Goal: Task Accomplishment & Management: Use online tool/utility

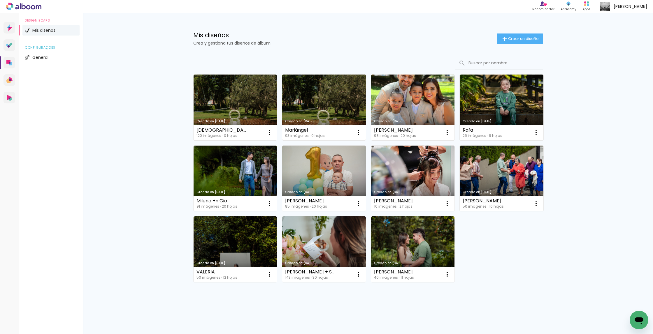
click at [319, 89] on link "Creado en [DATE]" at bounding box center [324, 108] width 84 height 66
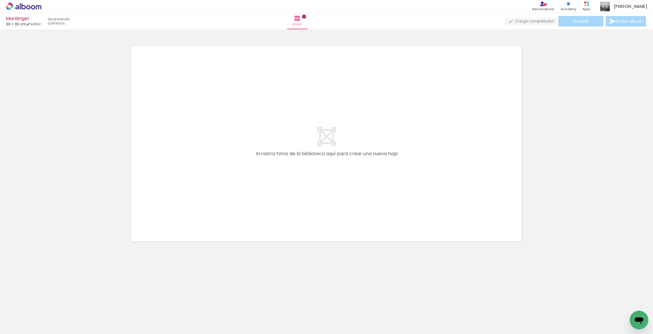
drag, startPoint x: 83, startPoint y: 288, endPoint x: 195, endPoint y: 210, distance: 136.7
click at [195, 210] on quentale-workspace at bounding box center [326, 167] width 653 height 334
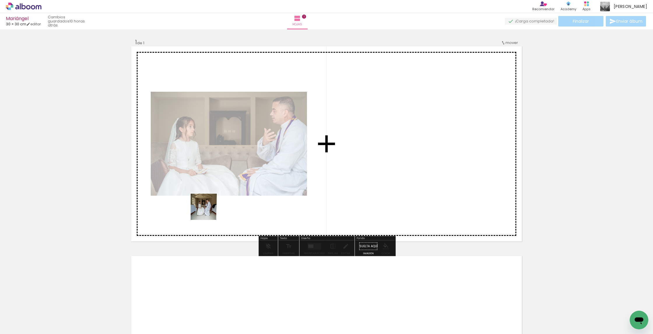
drag, startPoint x: 142, startPoint y: 260, endPoint x: 210, endPoint y: 210, distance: 84.3
click at [210, 210] on quentale-workspace at bounding box center [326, 167] width 653 height 334
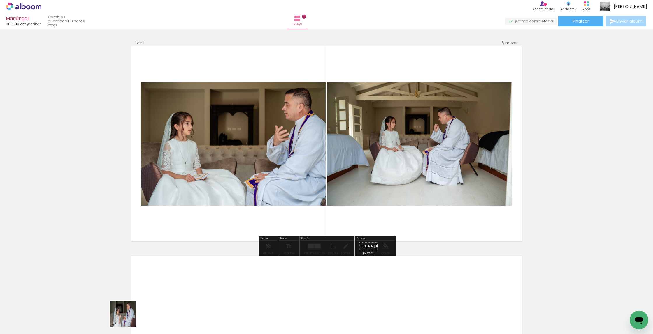
drag, startPoint x: 127, startPoint y: 320, endPoint x: 231, endPoint y: 234, distance: 135.5
click at [231, 234] on quentale-workspace at bounding box center [326, 167] width 653 height 334
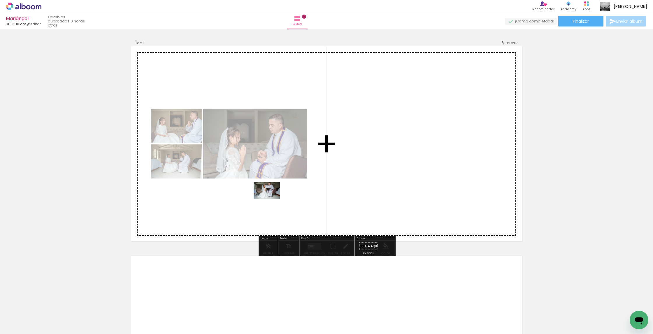
drag, startPoint x: 161, startPoint y: 314, endPoint x: 271, endPoint y: 199, distance: 158.6
click at [271, 199] on quentale-workspace at bounding box center [326, 167] width 653 height 334
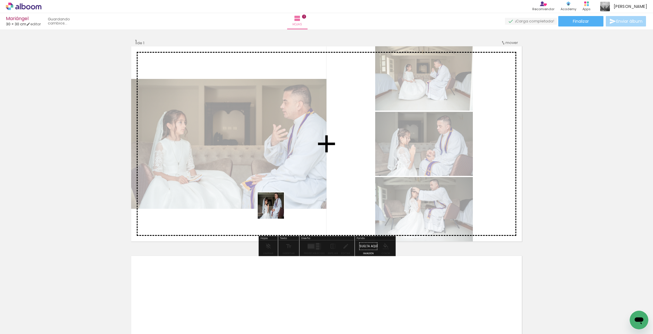
drag, startPoint x: 195, startPoint y: 318, endPoint x: 276, endPoint y: 209, distance: 135.7
click at [276, 209] on quentale-workspace at bounding box center [326, 167] width 653 height 334
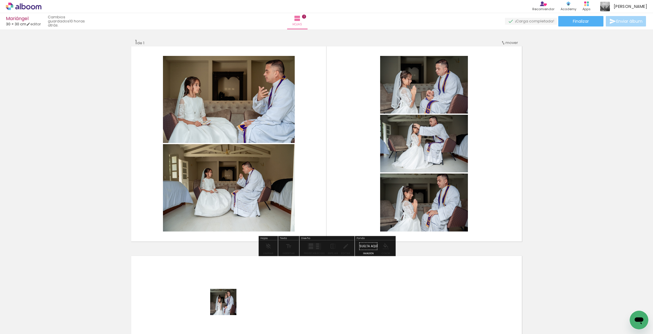
drag, startPoint x: 225, startPoint y: 310, endPoint x: 264, endPoint y: 314, distance: 38.8
click at [320, 198] on quentale-workspace at bounding box center [326, 167] width 653 height 334
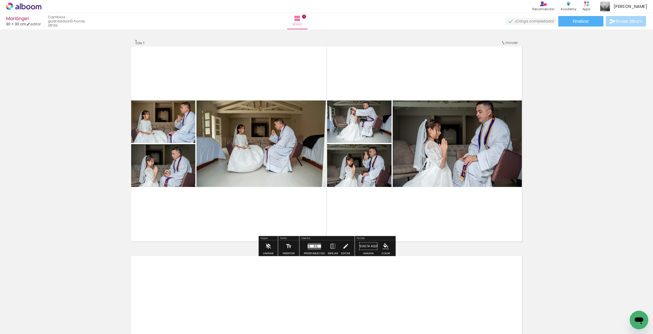
drag, startPoint x: 269, startPoint y: 295, endPoint x: 345, endPoint y: 192, distance: 127.0
click at [345, 192] on quentale-workspace at bounding box center [326, 167] width 653 height 334
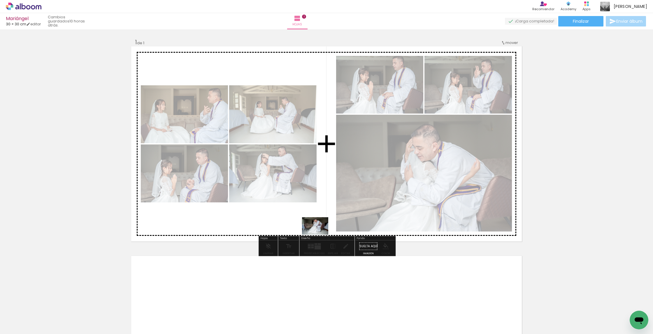
drag, startPoint x: 289, startPoint y: 313, endPoint x: 319, endPoint y: 241, distance: 79.1
click at [320, 234] on quentale-workspace at bounding box center [326, 167] width 653 height 334
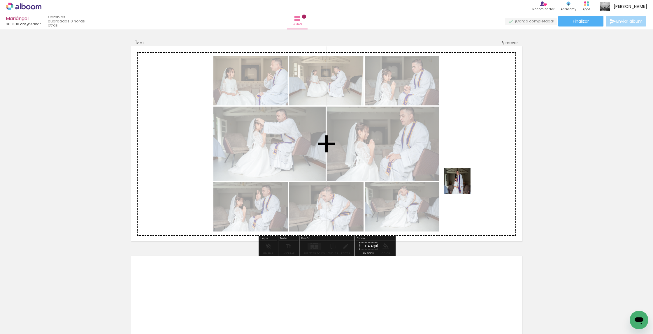
drag, startPoint x: 319, startPoint y: 310, endPoint x: 464, endPoint y: 184, distance: 191.8
click at [464, 184] on quentale-workspace at bounding box center [326, 167] width 653 height 334
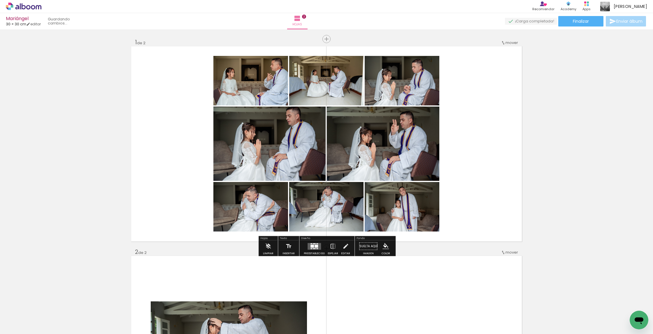
drag, startPoint x: 162, startPoint y: 130, endPoint x: 274, endPoint y: 295, distance: 199.0
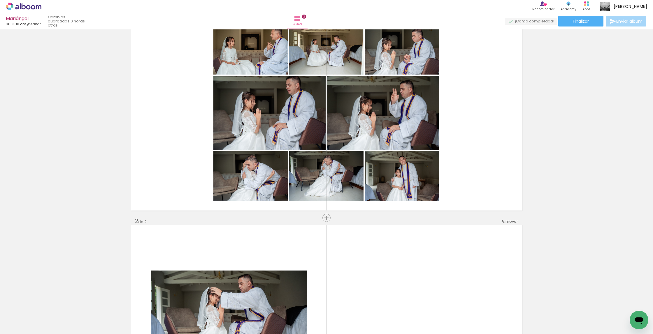
scroll to position [7, 0]
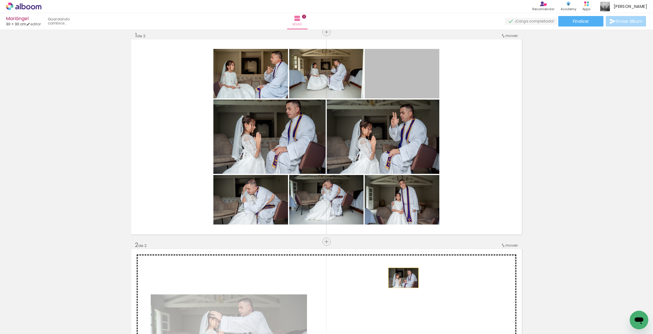
drag, startPoint x: 411, startPoint y: 80, endPoint x: 403, endPoint y: 278, distance: 197.3
click at [403, 278] on div "Insertar hoja 1 de 2 Insertar hoja 2 de 2" at bounding box center [326, 339] width 653 height 630
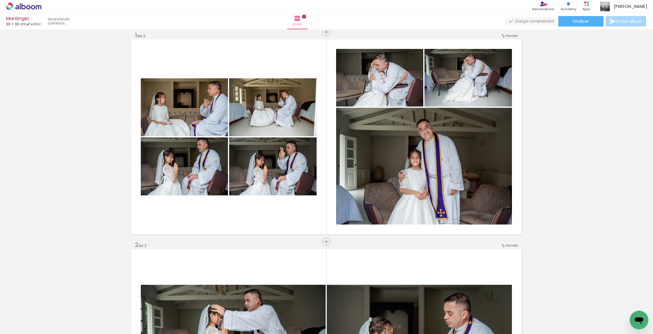
scroll to position [8, 0]
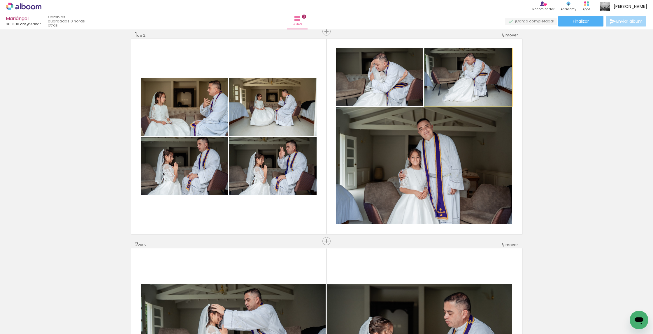
drag, startPoint x: 478, startPoint y: 74, endPoint x: 448, endPoint y: 79, distance: 29.9
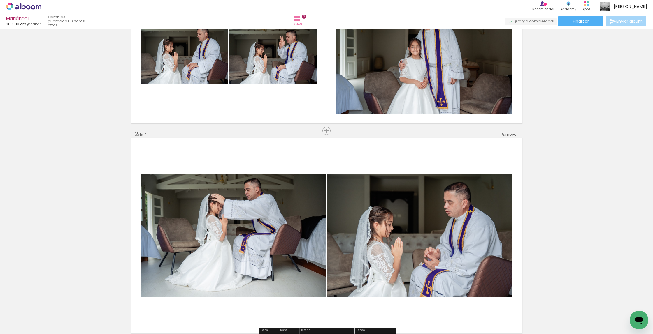
scroll to position [106, 0]
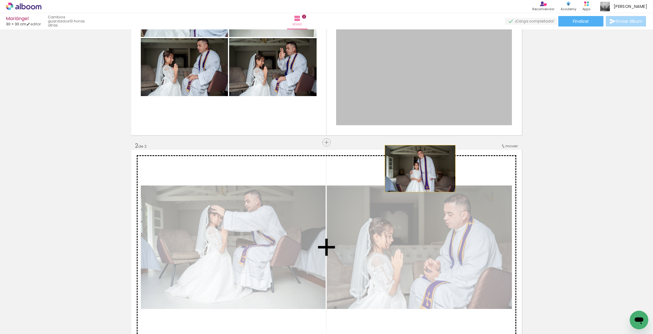
drag, startPoint x: 418, startPoint y: 92, endPoint x: 420, endPoint y: 169, distance: 76.4
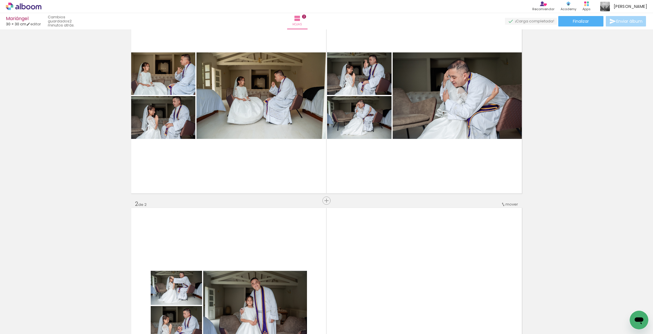
scroll to position [46, 0]
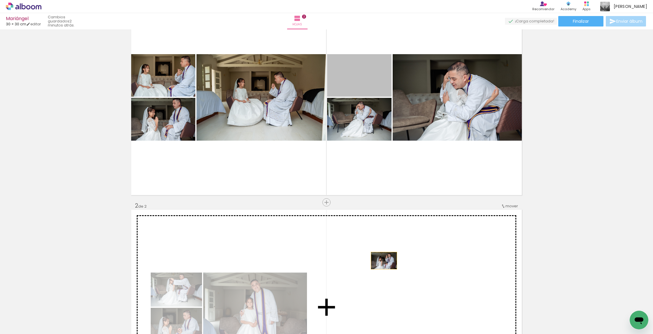
drag, startPoint x: 378, startPoint y: 82, endPoint x: 384, endPoint y: 262, distance: 179.7
click at [384, 262] on div "Insertar hoja 1 de 2 Insertar hoja 2 de 2" at bounding box center [326, 300] width 653 height 630
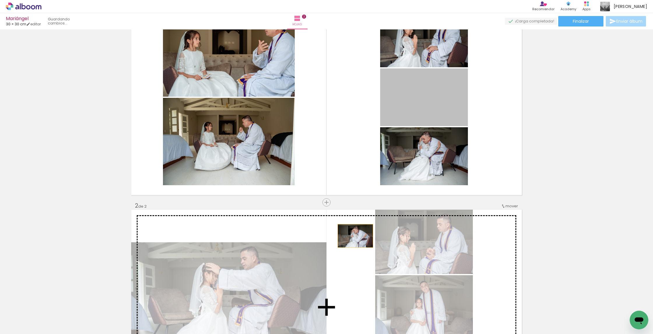
drag, startPoint x: 439, startPoint y: 101, endPoint x: 355, endPoint y: 236, distance: 159.2
click at [355, 236] on div "Insertar hoja 1 de 2 Insertar hoja 2 de 2" at bounding box center [326, 300] width 653 height 630
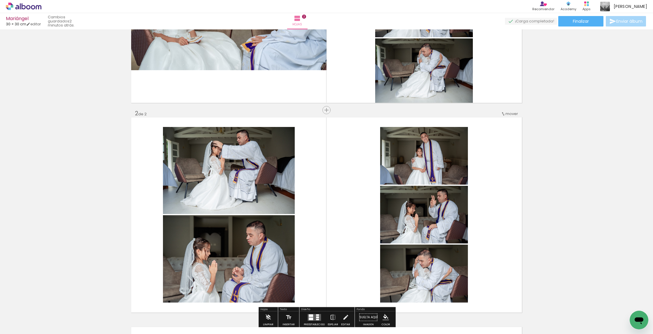
scroll to position [139, 0]
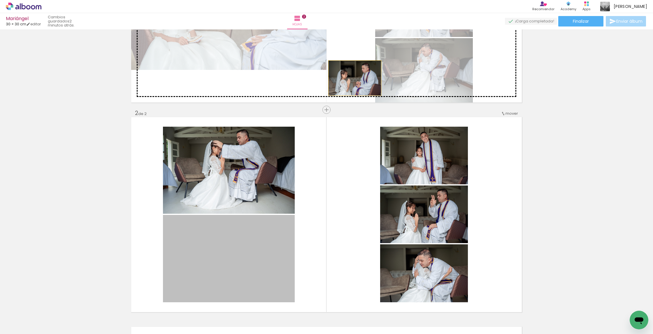
drag, startPoint x: 255, startPoint y: 258, endPoint x: 353, endPoint y: 77, distance: 205.9
click at [353, 77] on div "Insertar hoja 1 de 2 Insertar hoja 2 de 2" at bounding box center [326, 207] width 653 height 630
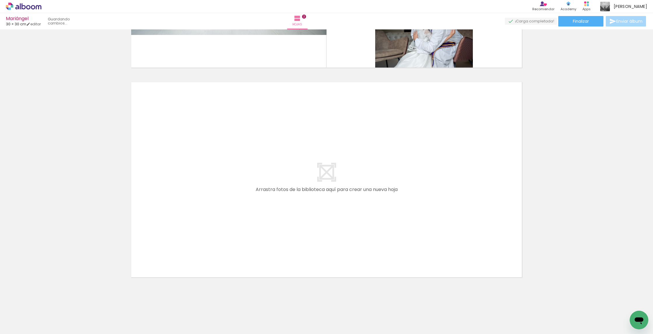
scroll to position [0, 180]
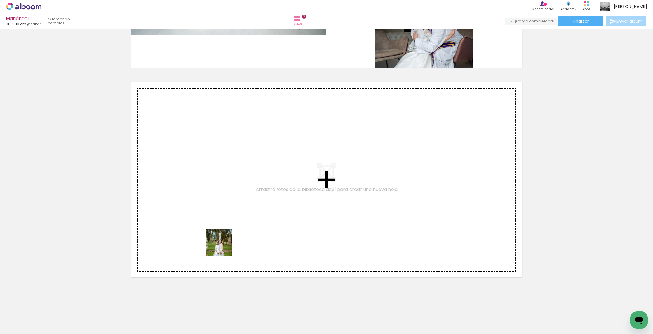
click at [226, 246] on quentale-workspace at bounding box center [326, 167] width 653 height 334
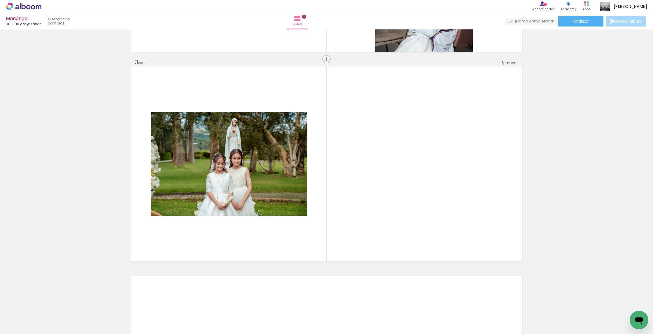
scroll to position [400, 0]
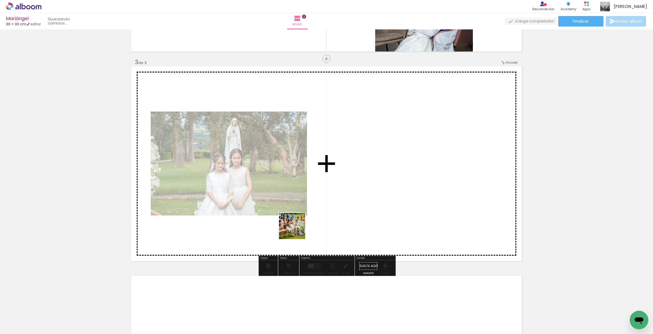
drag, startPoint x: 286, startPoint y: 239, endPoint x: 297, endPoint y: 230, distance: 13.5
click at [297, 230] on quentale-workspace at bounding box center [326, 167] width 653 height 334
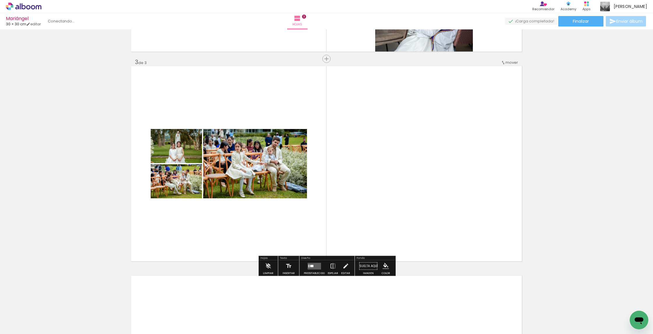
drag, startPoint x: 253, startPoint y: 305, endPoint x: 304, endPoint y: 244, distance: 79.5
click at [304, 244] on quentale-workspace at bounding box center [326, 167] width 653 height 334
drag, startPoint x: 281, startPoint y: 311, endPoint x: 351, endPoint y: 203, distance: 128.6
click at [351, 203] on quentale-workspace at bounding box center [326, 167] width 653 height 334
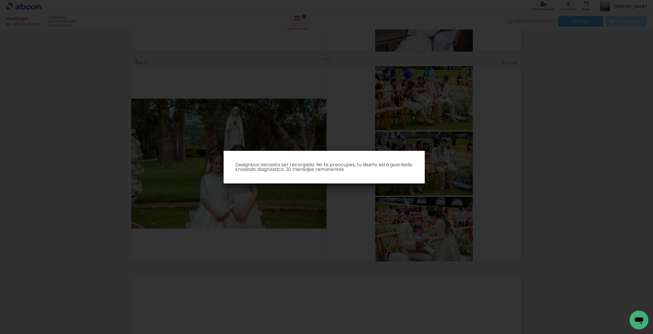
click at [320, 175] on paper-dialog "Designbox necesita ser recargado. No te preocupes, tu diseño está guardado. Env…" at bounding box center [324, 167] width 201 height 33
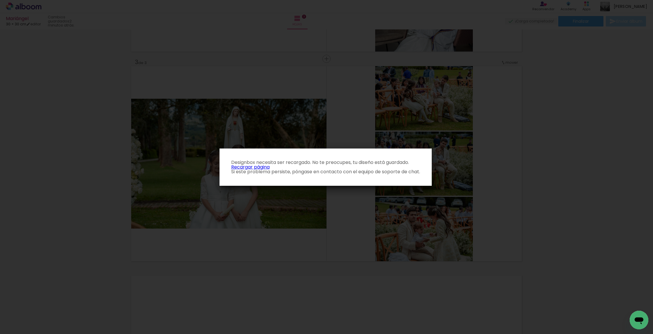
click at [266, 168] on p "Designbox necesita ser recargado. No te preocupes, tu diseño está guardado. Rec…" at bounding box center [325, 167] width 203 height 14
click at [259, 168] on link "Recargar página" at bounding box center [250, 167] width 38 height 7
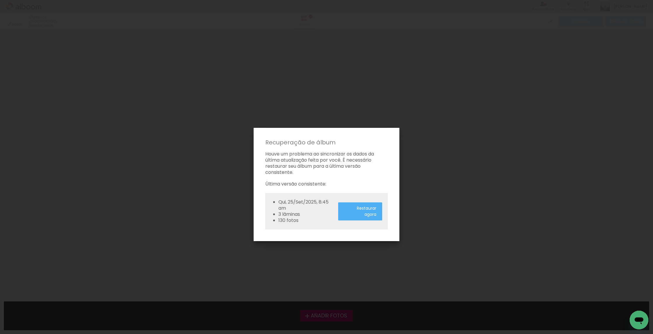
click at [0, 0] on slot "Restaurar agora" at bounding box center [0, 0] width 0 height 0
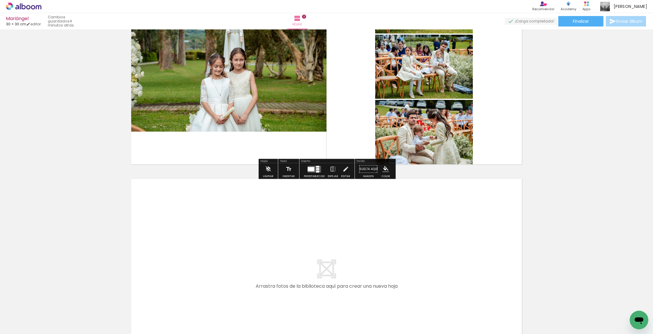
scroll to position [498, 0]
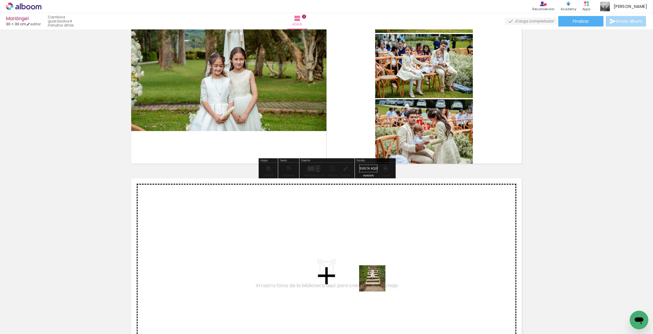
drag, startPoint x: 365, startPoint y: 311, endPoint x: 384, endPoint y: 268, distance: 46.8
click at [384, 268] on quentale-workspace at bounding box center [326, 167] width 653 height 334
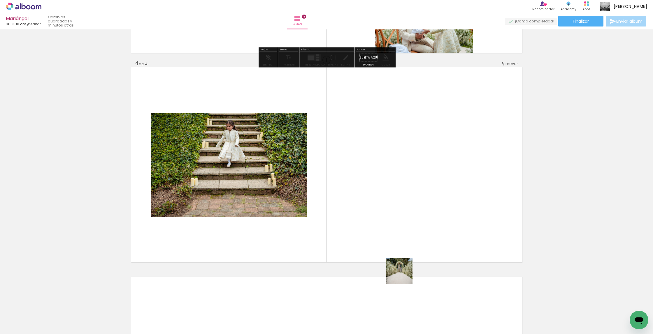
drag, startPoint x: 393, startPoint y: 300, endPoint x: 411, endPoint y: 247, distance: 56.1
click at [415, 247] on quentale-workspace at bounding box center [326, 167] width 653 height 334
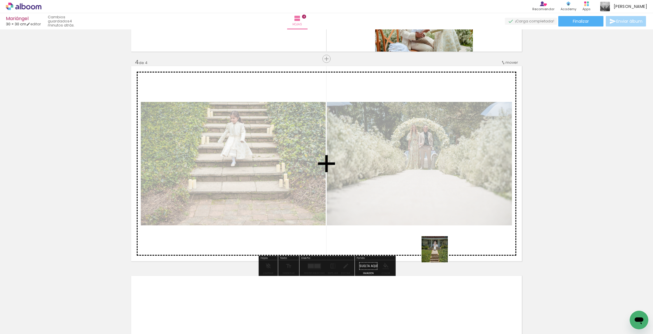
drag, startPoint x: 425, startPoint y: 316, endPoint x: 443, endPoint y: 237, distance: 80.9
click at [443, 237] on quentale-workspace at bounding box center [326, 167] width 653 height 334
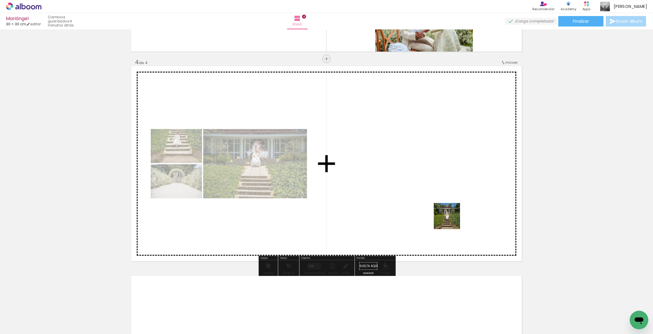
drag, startPoint x: 449, startPoint y: 291, endPoint x: 452, endPoint y: 207, distance: 83.7
click at [452, 207] on quentale-workspace at bounding box center [326, 167] width 653 height 334
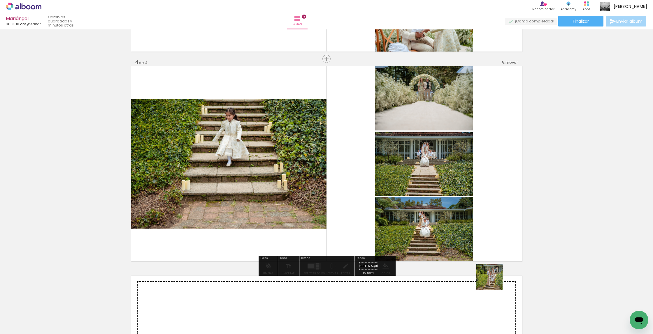
drag, startPoint x: 495, startPoint y: 321, endPoint x: 493, endPoint y: 234, distance: 87.5
click at [493, 234] on quentale-workspace at bounding box center [326, 167] width 653 height 334
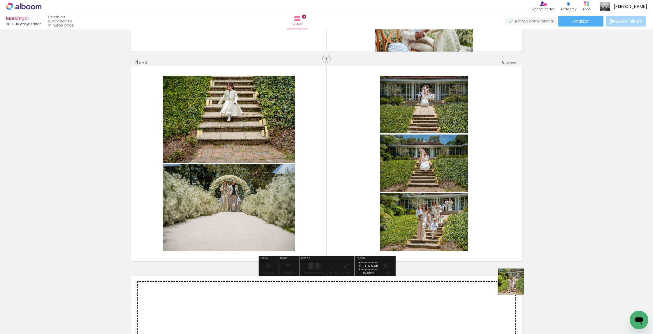
drag, startPoint x: 520, startPoint y: 319, endPoint x: 479, endPoint y: 271, distance: 63.7
click at [497, 214] on quentale-workspace at bounding box center [326, 167] width 653 height 334
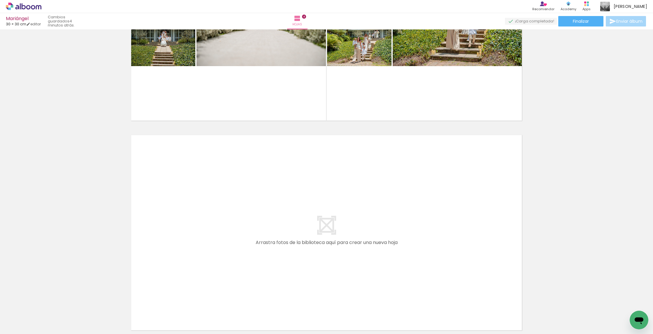
scroll to position [0, 414]
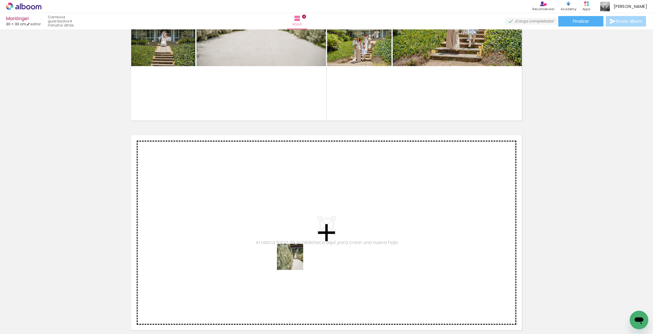
drag, startPoint x: 283, startPoint y: 284, endPoint x: 308, endPoint y: 239, distance: 51.8
click at [308, 239] on quentale-workspace at bounding box center [326, 167] width 653 height 334
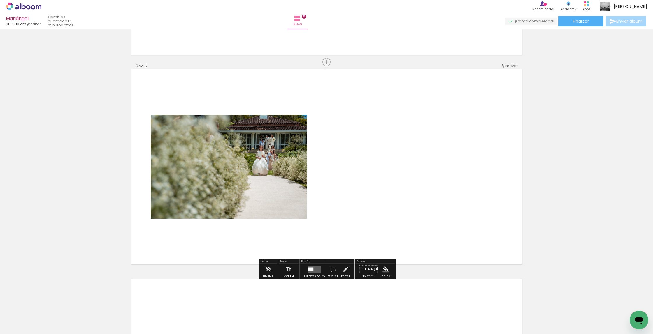
scroll to position [820, 0]
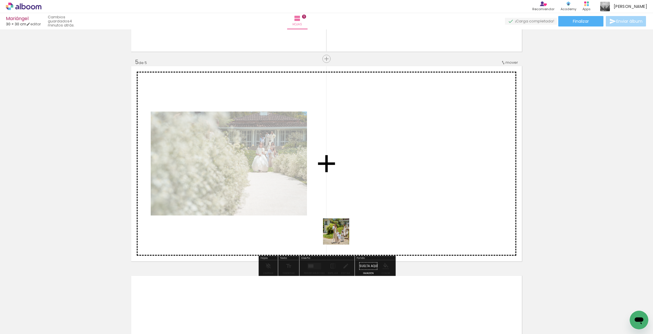
drag, startPoint x: 328, startPoint y: 260, endPoint x: 348, endPoint y: 223, distance: 42.0
click at [348, 223] on quentale-workspace at bounding box center [326, 167] width 653 height 334
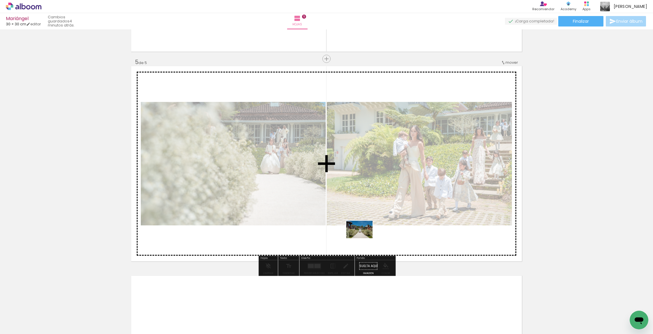
drag, startPoint x: 340, startPoint y: 295, endPoint x: 364, endPoint y: 239, distance: 60.9
click at [364, 239] on quentale-workspace at bounding box center [326, 167] width 653 height 334
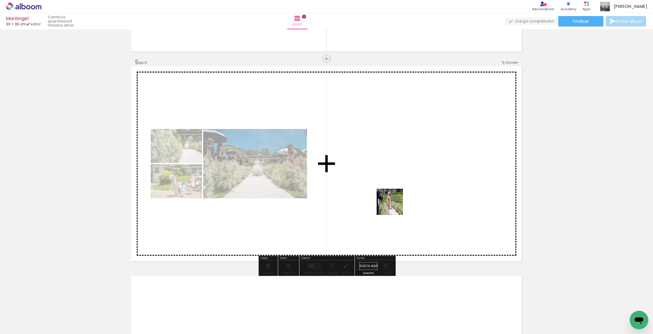
drag, startPoint x: 373, startPoint y: 306, endPoint x: 395, endPoint y: 204, distance: 104.0
click at [395, 204] on quentale-workspace at bounding box center [326, 167] width 653 height 334
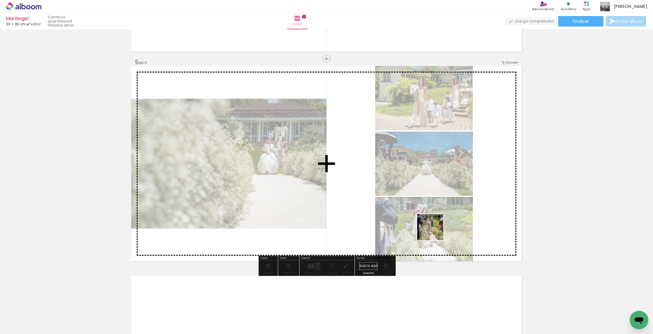
click at [437, 231] on quentale-workspace at bounding box center [326, 167] width 653 height 334
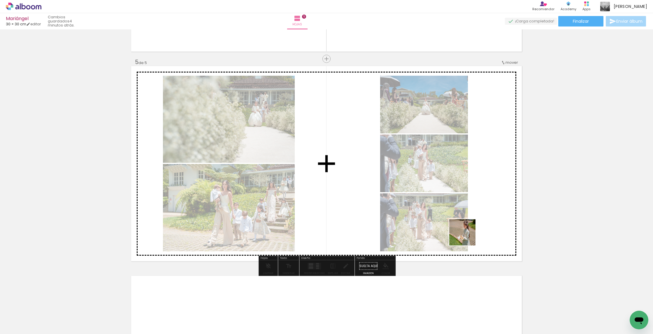
drag, startPoint x: 435, startPoint y: 309, endPoint x: 469, endPoint y: 233, distance: 82.8
click at [469, 233] on quentale-workspace at bounding box center [326, 167] width 653 height 334
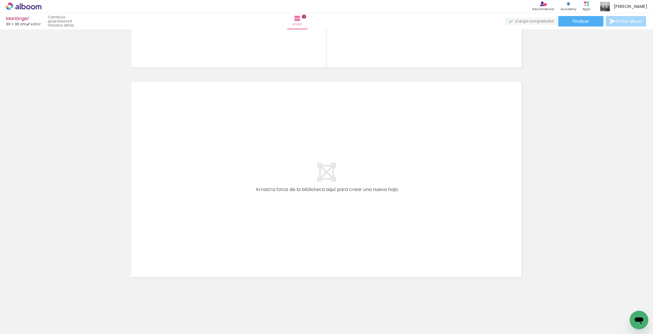
scroll to position [0, 731]
drag, startPoint x: 148, startPoint y: 305, endPoint x: 190, endPoint y: 299, distance: 42.4
click at [209, 241] on quentale-workspace at bounding box center [326, 167] width 653 height 334
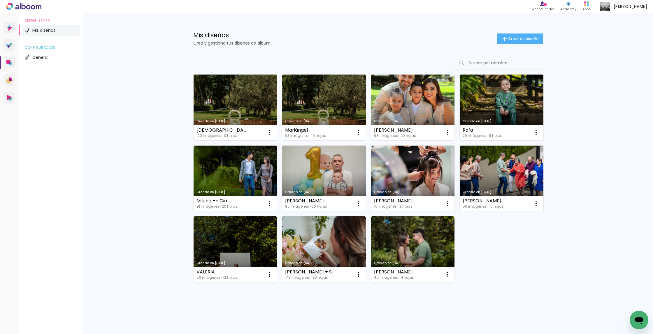
click at [233, 102] on link "Creado en [DATE]" at bounding box center [236, 108] width 84 height 66
click at [0, 0] on neon-animated-pages "Confirmar Cancelar" at bounding box center [0, 0] width 0 height 0
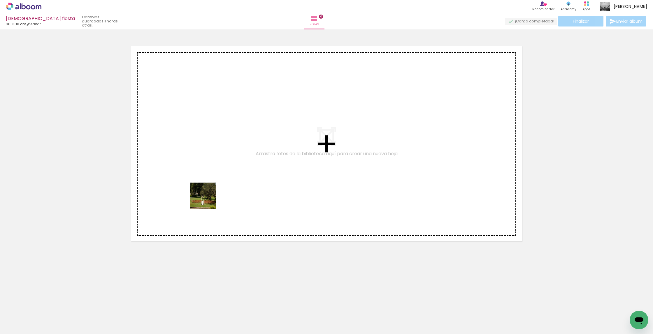
drag, startPoint x: 56, startPoint y: 317, endPoint x: 207, endPoint y: 201, distance: 189.9
click at [207, 201] on quentale-workspace at bounding box center [326, 167] width 653 height 334
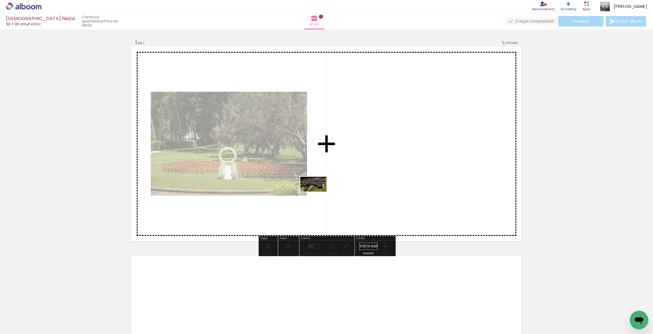
drag, startPoint x: 96, startPoint y: 315, endPoint x: 154, endPoint y: 313, distance: 57.5
click at [318, 194] on quentale-workspace at bounding box center [326, 167] width 653 height 334
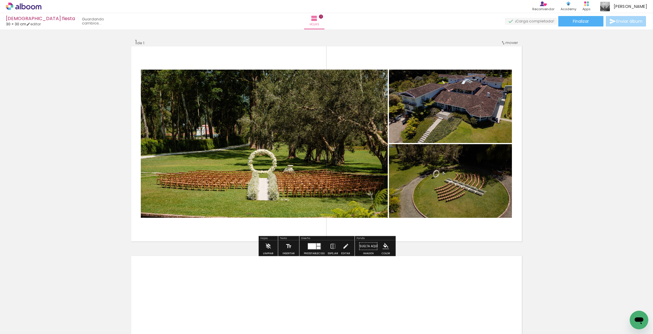
drag, startPoint x: 123, startPoint y: 316, endPoint x: 262, endPoint y: 219, distance: 169.2
click at [262, 219] on quentale-workspace at bounding box center [326, 167] width 653 height 334
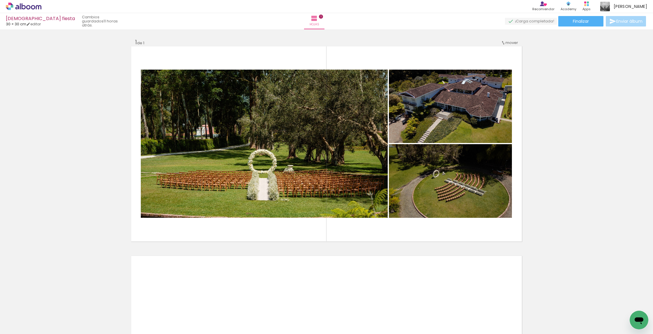
scroll to position [0, 0]
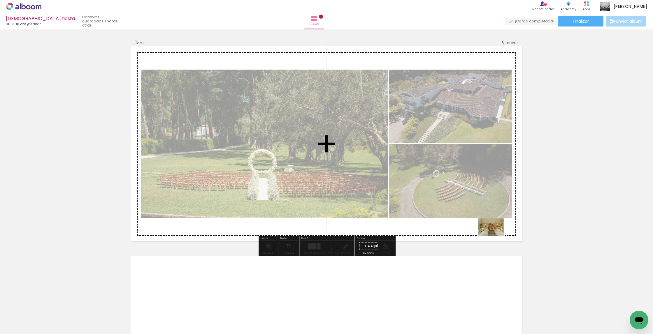
drag, startPoint x: 492, startPoint y: 318, endPoint x: 496, endPoint y: 234, distance: 83.8
click at [496, 234] on quentale-workspace at bounding box center [326, 167] width 653 height 334
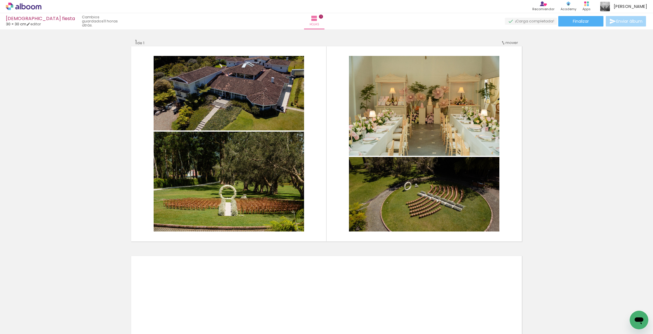
scroll to position [0, 970]
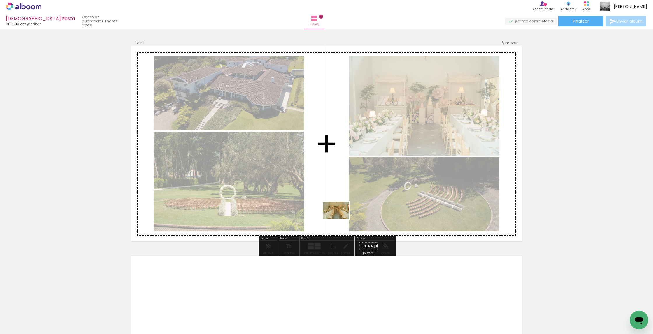
drag, startPoint x: 271, startPoint y: 315, endPoint x: 325, endPoint y: 201, distance: 126.1
click at [325, 201] on quentale-workspace at bounding box center [326, 167] width 653 height 334
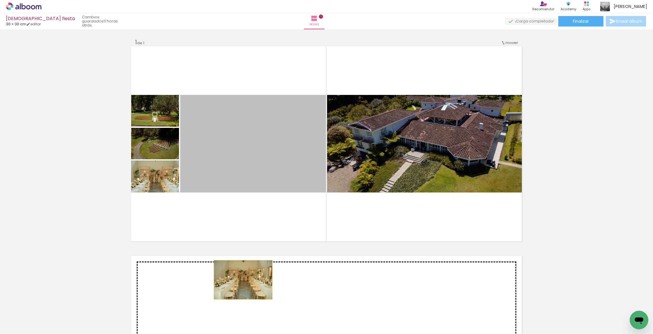
drag, startPoint x: 251, startPoint y: 208, endPoint x: 243, endPoint y: 280, distance: 72.5
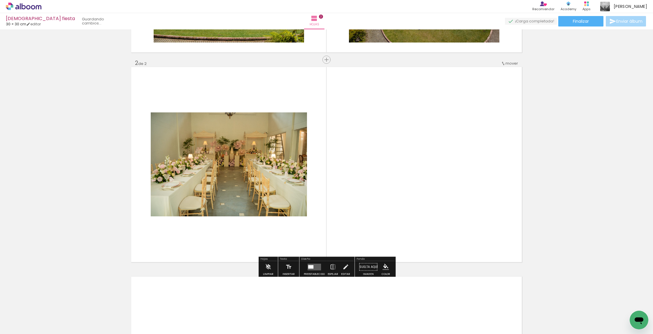
scroll to position [190, 0]
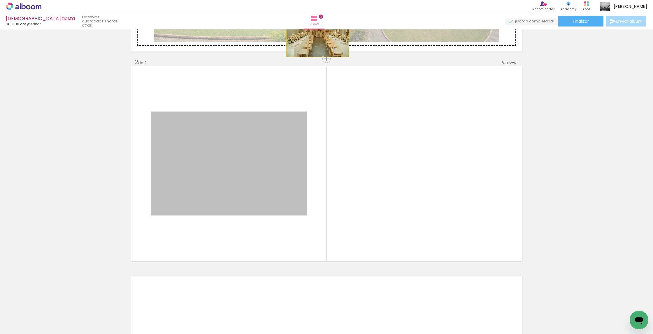
drag, startPoint x: 271, startPoint y: 192, endPoint x: 318, endPoint y: 36, distance: 162.7
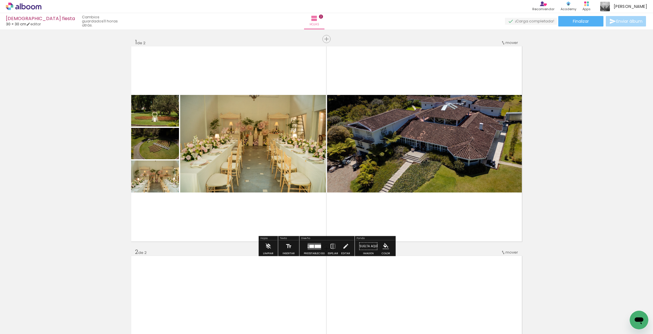
scroll to position [0, 0]
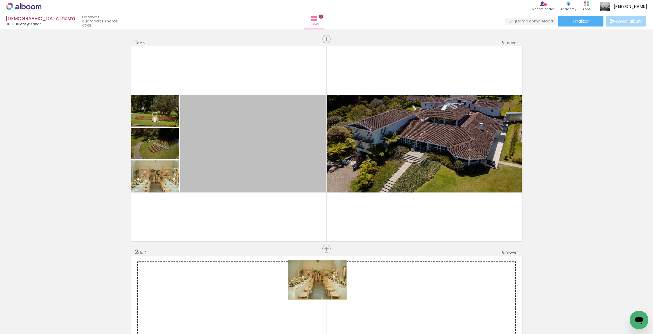
drag, startPoint x: 294, startPoint y: 176, endPoint x: 317, endPoint y: 279, distance: 105.3
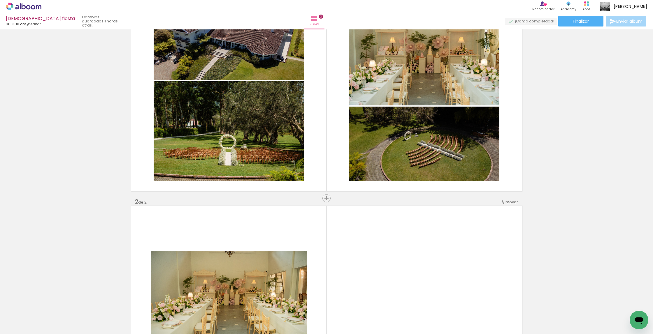
scroll to position [51, 0]
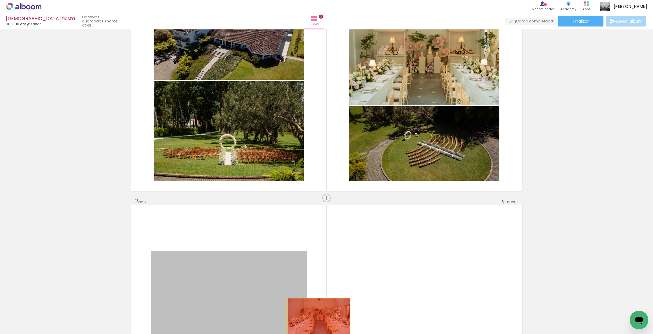
drag, startPoint x: 260, startPoint y: 266, endPoint x: 319, endPoint y: 319, distance: 79.5
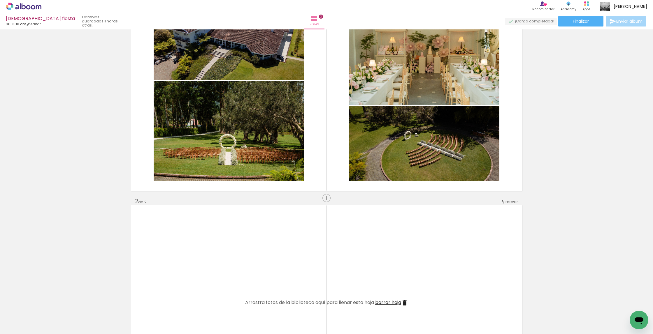
click at [248, 303] on iron-icon at bounding box center [245, 303] width 6 height 6
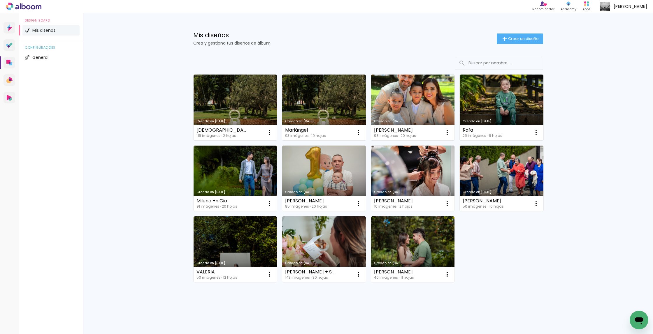
click at [262, 106] on link "Creado en [DATE]" at bounding box center [236, 108] width 84 height 66
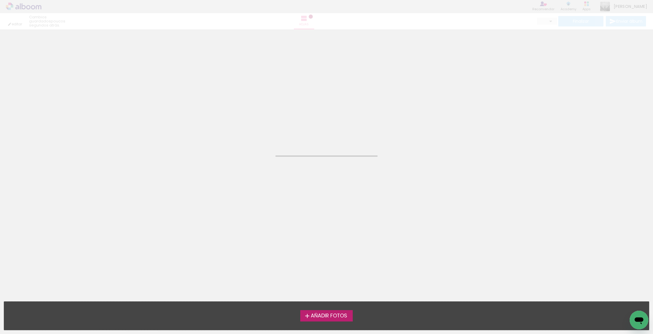
drag, startPoint x: 0, startPoint y: 0, endPoint x: 261, endPoint y: 106, distance: 281.9
click at [261, 106] on neon-animated-pages "Confirmar Cancelar" at bounding box center [326, 181] width 653 height 305
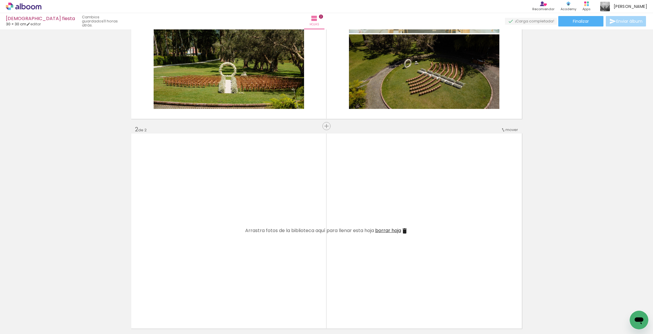
scroll to position [0, 647]
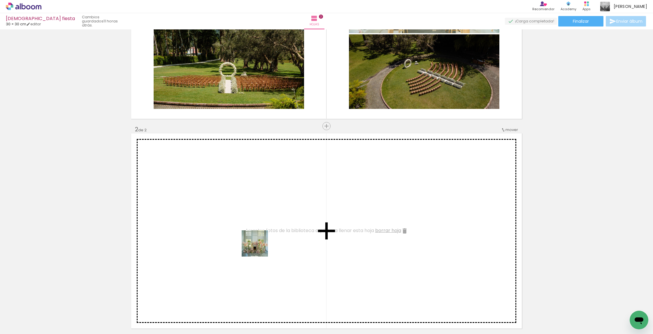
drag, startPoint x: 228, startPoint y: 318, endPoint x: 315, endPoint y: 292, distance: 90.1
click at [262, 243] on quentale-workspace at bounding box center [326, 167] width 653 height 334
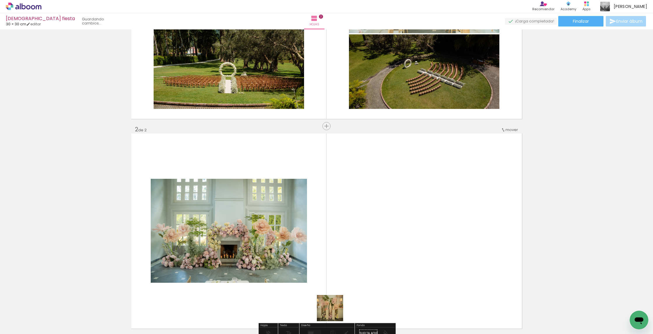
drag, startPoint x: 334, startPoint y: 313, endPoint x: 364, endPoint y: 254, distance: 66.1
click at [364, 254] on quentale-workspace at bounding box center [326, 167] width 653 height 334
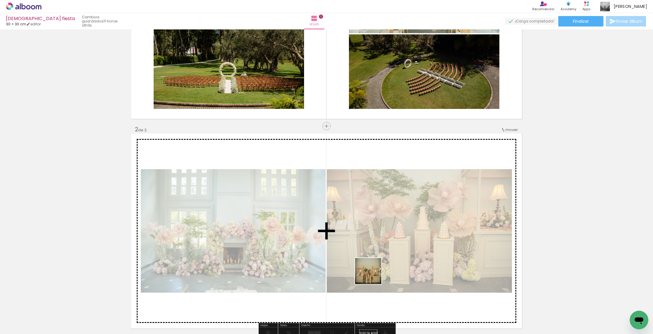
drag, startPoint x: 368, startPoint y: 299, endPoint x: 381, endPoint y: 245, distance: 55.7
click at [381, 245] on quentale-workspace at bounding box center [326, 167] width 653 height 334
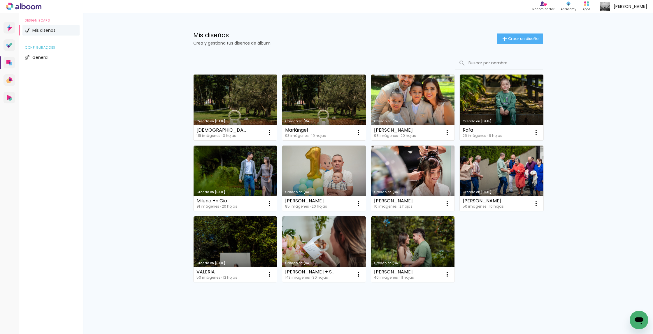
click at [226, 92] on link "Creado en [DATE]" at bounding box center [236, 108] width 84 height 66
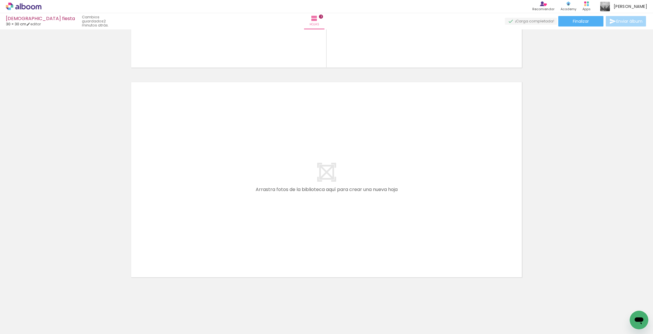
scroll to position [0, 1315]
click at [380, 234] on quentale-workspace at bounding box center [326, 167] width 653 height 334
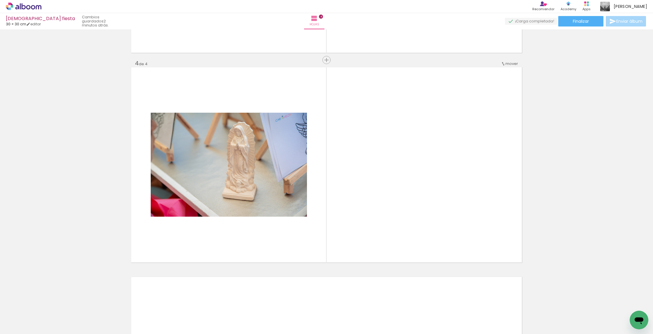
scroll to position [610, 0]
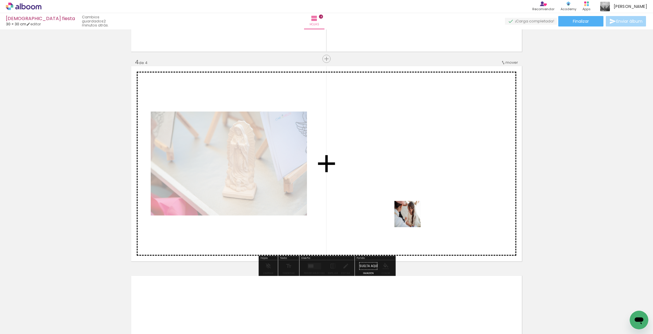
drag, startPoint x: 410, startPoint y: 227, endPoint x: 412, endPoint y: 219, distance: 8.2
click at [412, 219] on quentale-workspace at bounding box center [326, 167] width 653 height 334
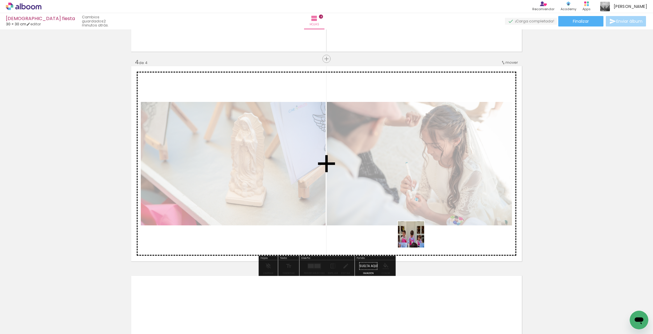
drag, startPoint x: 414, startPoint y: 310, endPoint x: 416, endPoint y: 239, distance: 70.6
click at [416, 239] on quentale-workspace at bounding box center [326, 167] width 653 height 334
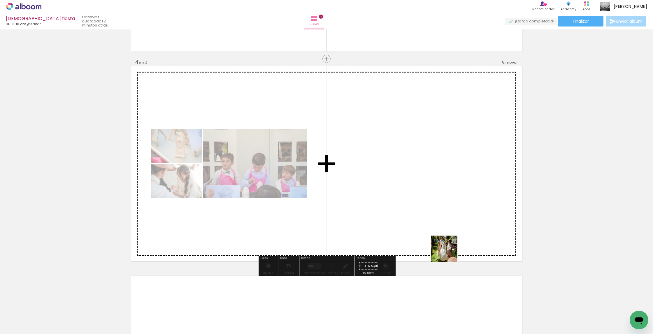
drag, startPoint x: 448, startPoint y: 272, endPoint x: 450, endPoint y: 222, distance: 50.2
click at [450, 222] on quentale-workspace at bounding box center [326, 167] width 653 height 334
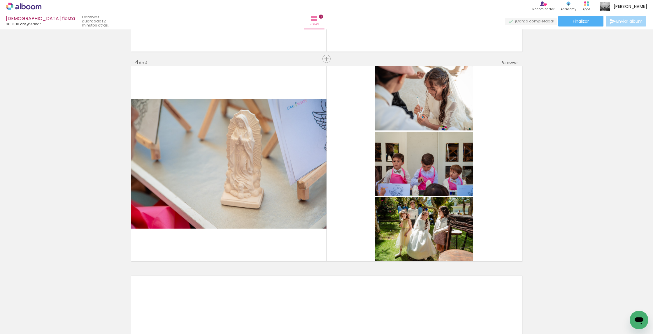
scroll to position [0, 1489]
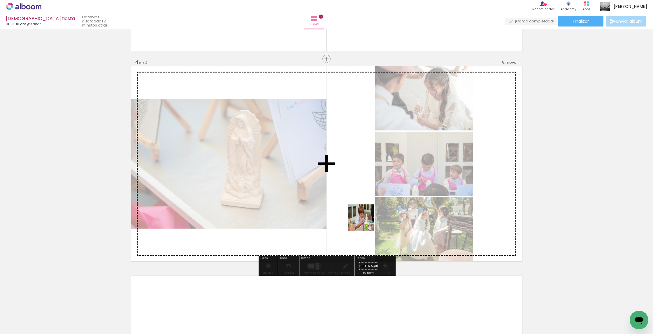
drag, startPoint x: 365, startPoint y: 239, endPoint x: 366, endPoint y: 200, distance: 38.5
click at [366, 200] on quentale-workspace at bounding box center [326, 167] width 653 height 334
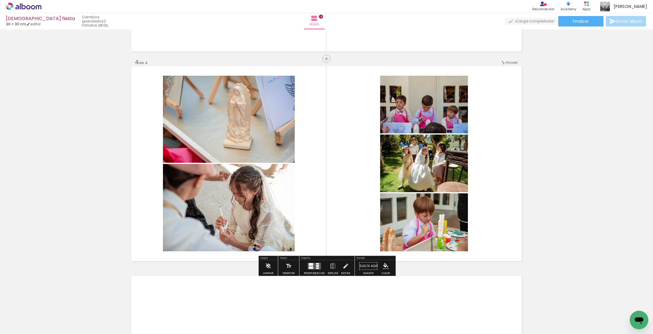
drag, startPoint x: 336, startPoint y: 313, endPoint x: 353, endPoint y: 221, distance: 93.0
click at [353, 221] on quentale-workspace at bounding box center [326, 167] width 653 height 334
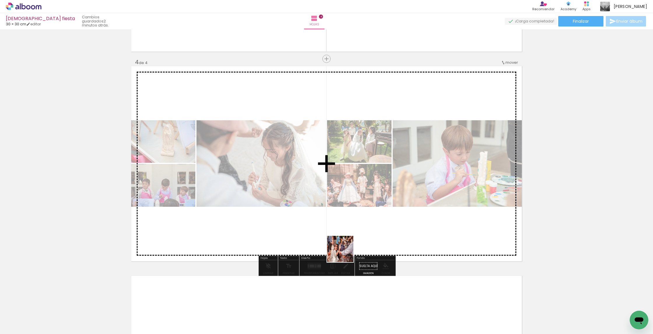
click at [351, 248] on quentale-workspace at bounding box center [326, 167] width 653 height 334
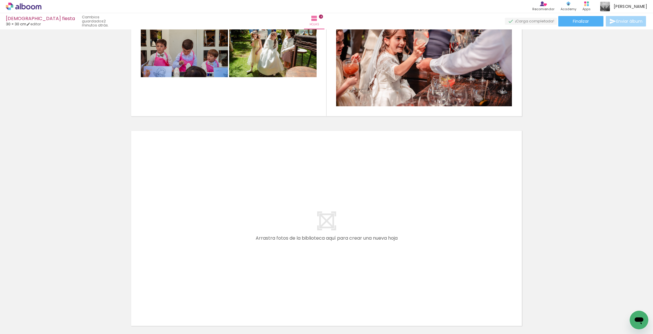
scroll to position [0, 1672]
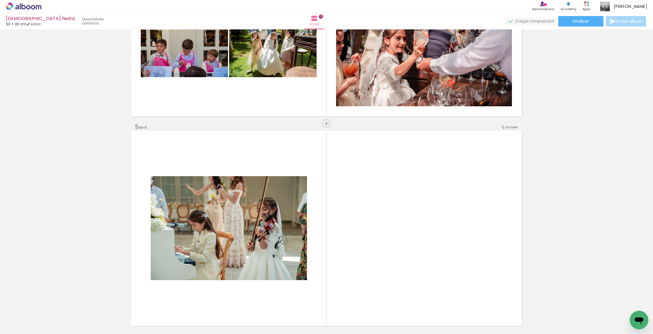
click at [262, 253] on quentale-workspace at bounding box center [326, 167] width 653 height 334
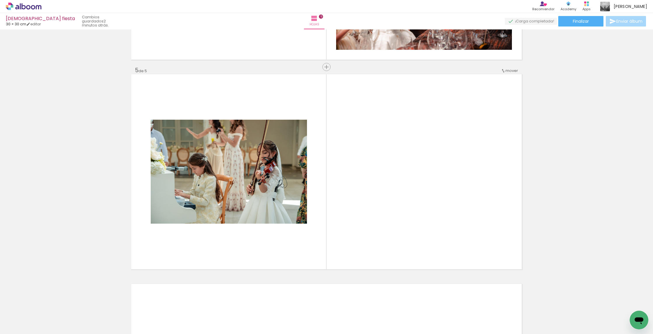
scroll to position [820, 0]
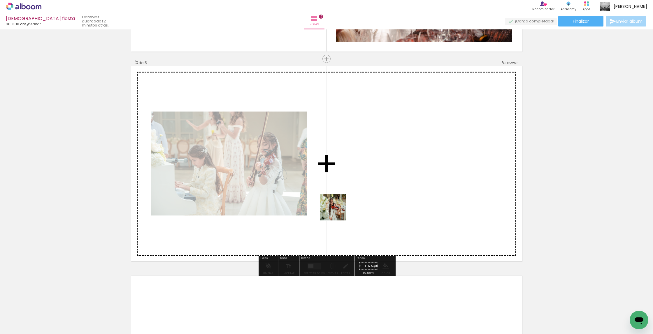
drag, startPoint x: 327, startPoint y: 223, endPoint x: 339, endPoint y: 211, distance: 16.5
click at [339, 211] on quentale-workspace at bounding box center [326, 167] width 653 height 334
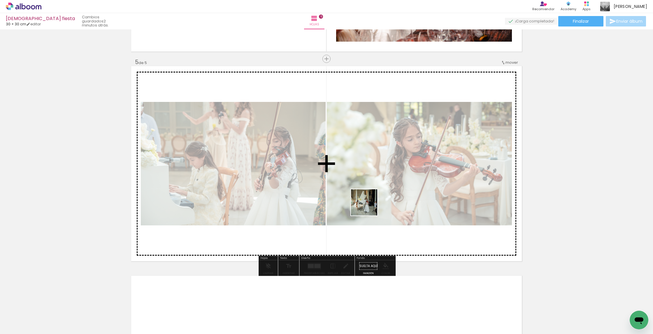
drag, startPoint x: 288, startPoint y: 311, endPoint x: 369, endPoint y: 207, distance: 132.5
click at [369, 207] on quentale-workspace at bounding box center [326, 167] width 653 height 334
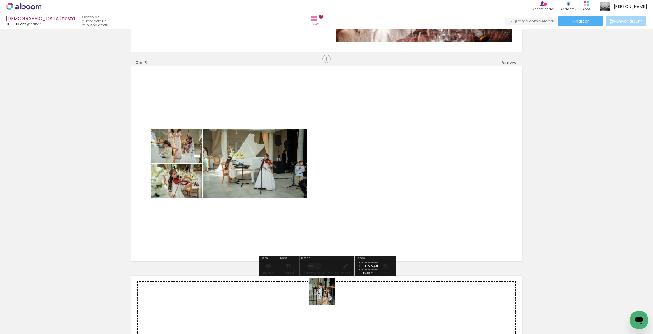
click at [378, 222] on quentale-workspace at bounding box center [326, 167] width 653 height 334
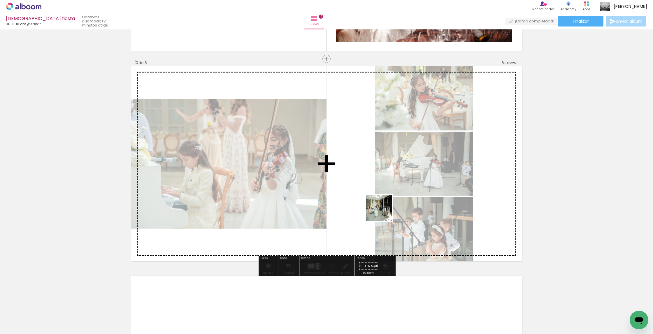
click at [383, 213] on quentale-workspace at bounding box center [326, 167] width 653 height 334
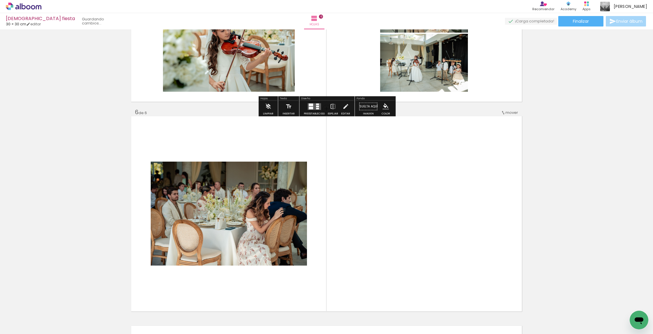
click at [391, 223] on quentale-workspace at bounding box center [326, 167] width 653 height 334
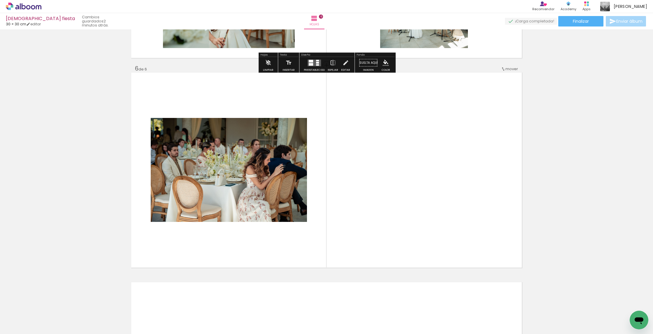
scroll to position [1030, 0]
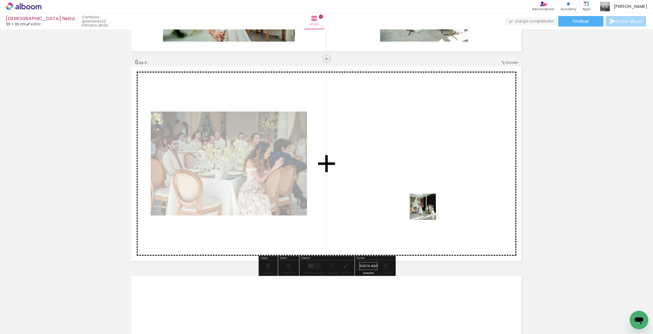
drag, startPoint x: 427, startPoint y: 213, endPoint x: 443, endPoint y: 281, distance: 69.6
click at [427, 211] on quentale-workspace at bounding box center [326, 167] width 653 height 334
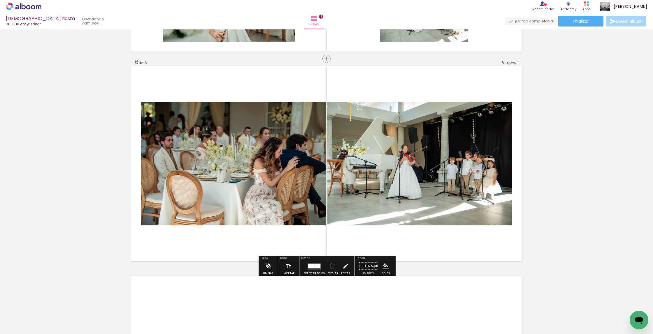
drag, startPoint x: 451, startPoint y: 277, endPoint x: 451, endPoint y: 205, distance: 72.0
click at [451, 205] on quentale-workspace at bounding box center [326, 167] width 653 height 334
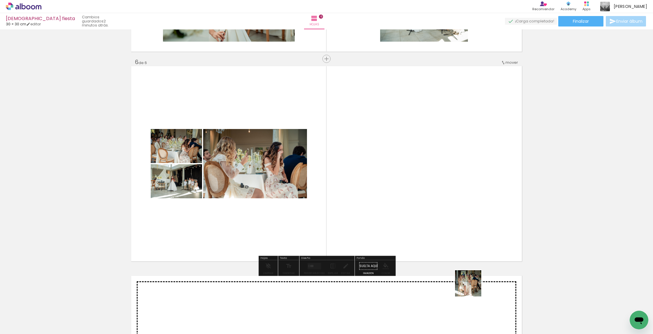
drag, startPoint x: 478, startPoint y: 304, endPoint x: 457, endPoint y: 227, distance: 80.5
click at [457, 227] on quentale-workspace at bounding box center [326, 167] width 653 height 334
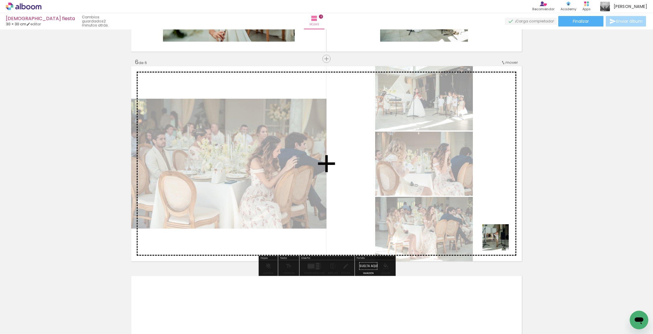
drag, startPoint x: 510, startPoint y: 304, endPoint x: 495, endPoint y: 209, distance: 95.7
click at [495, 209] on quentale-workspace at bounding box center [326, 167] width 653 height 334
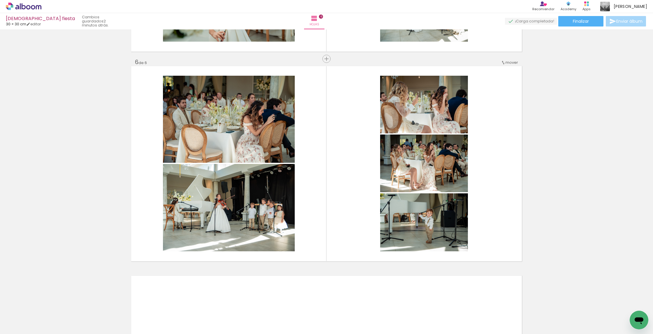
scroll to position [0, 1865]
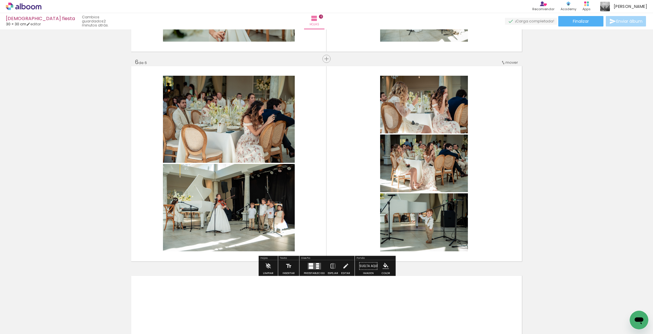
click at [353, 210] on quentale-workspace at bounding box center [326, 167] width 653 height 334
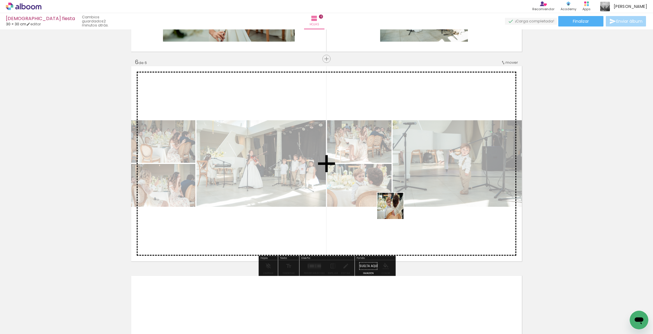
click at [395, 210] on quentale-workspace at bounding box center [326, 167] width 653 height 334
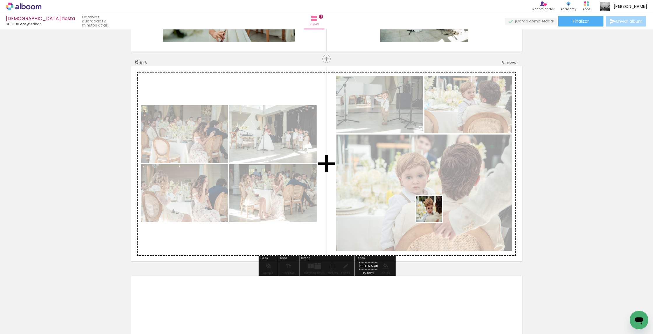
drag, startPoint x: 427, startPoint y: 256, endPoint x: 434, endPoint y: 214, distance: 43.1
click at [434, 214] on quentale-workspace at bounding box center [326, 167] width 653 height 334
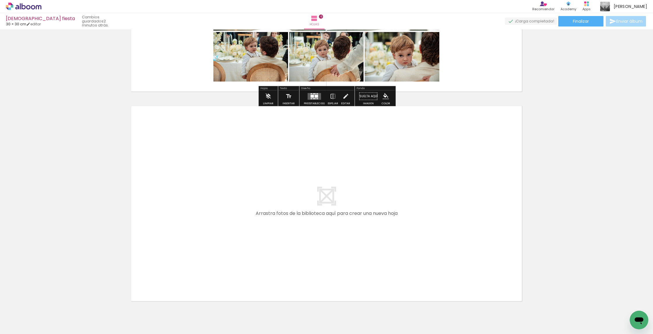
scroll to position [0, 2035]
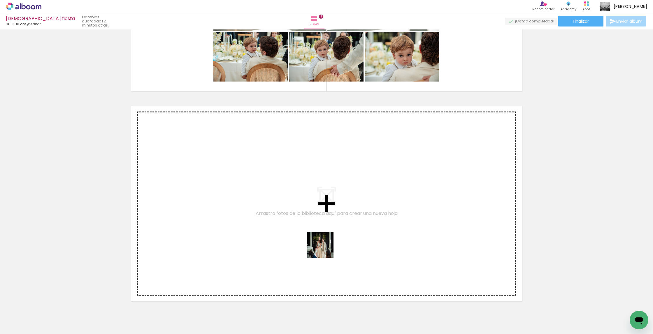
drag, startPoint x: 292, startPoint y: 301, endPoint x: 325, endPoint y: 249, distance: 61.5
click at [325, 249] on quentale-workspace at bounding box center [326, 167] width 653 height 334
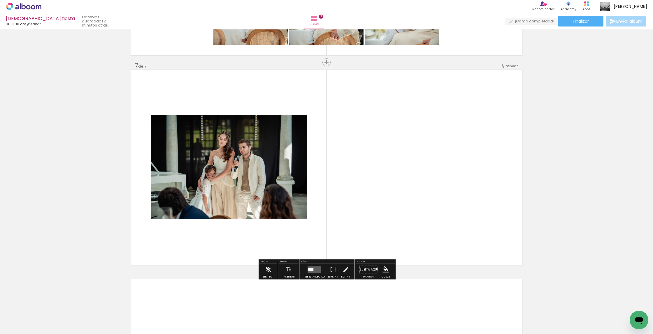
scroll to position [1240, 0]
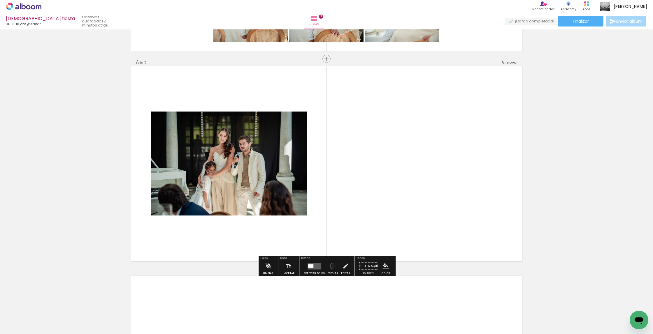
drag, startPoint x: 352, startPoint y: 243, endPoint x: 375, endPoint y: 212, distance: 38.4
click at [375, 212] on quentale-workspace at bounding box center [326, 167] width 653 height 334
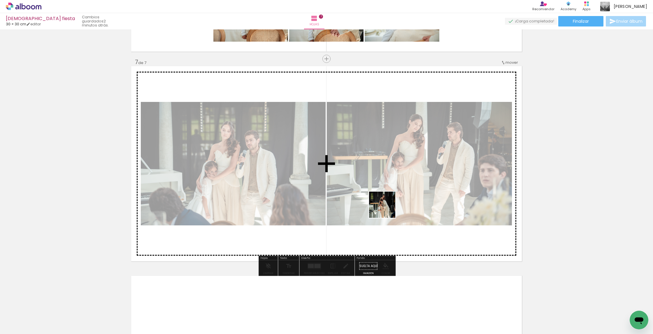
drag, startPoint x: 346, startPoint y: 310, endPoint x: 390, endPoint y: 201, distance: 117.2
click at [390, 201] on quentale-workspace at bounding box center [326, 167] width 653 height 334
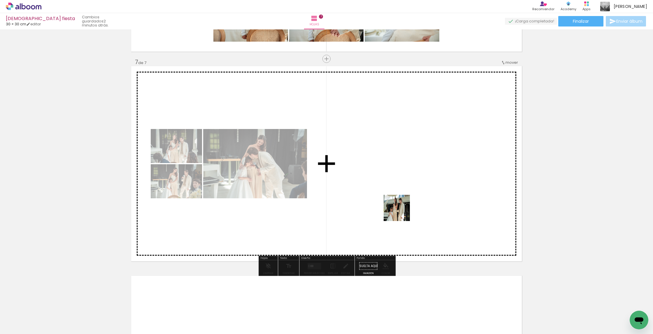
drag, startPoint x: 381, startPoint y: 303, endPoint x: 401, endPoint y: 213, distance: 92.9
click at [401, 213] on quentale-workspace at bounding box center [326, 167] width 653 height 334
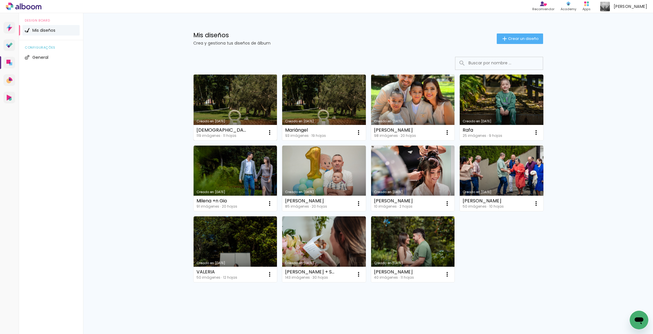
click at [227, 103] on link "Creado en [DATE]" at bounding box center [236, 108] width 84 height 66
click at [0, 0] on neon-animated-pages "Confirmar Cancelar" at bounding box center [0, 0] width 0 height 0
